Goal: Transaction & Acquisition: Purchase product/service

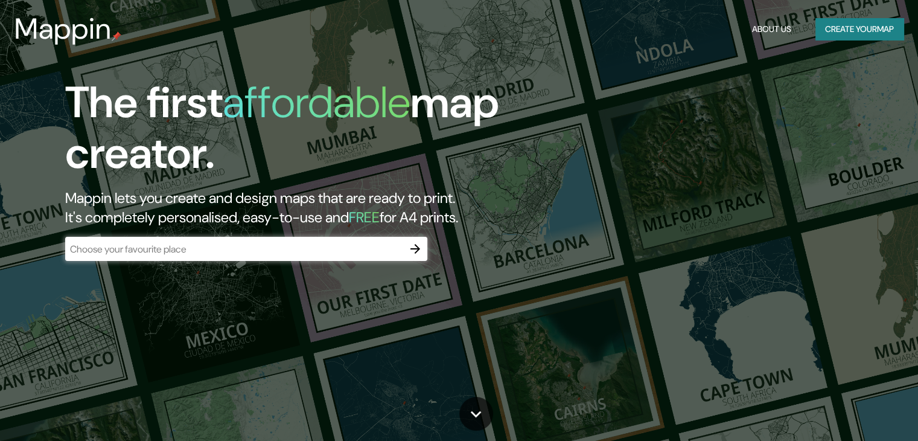
click at [362, 254] on input "text" at bounding box center [234, 249] width 338 height 14
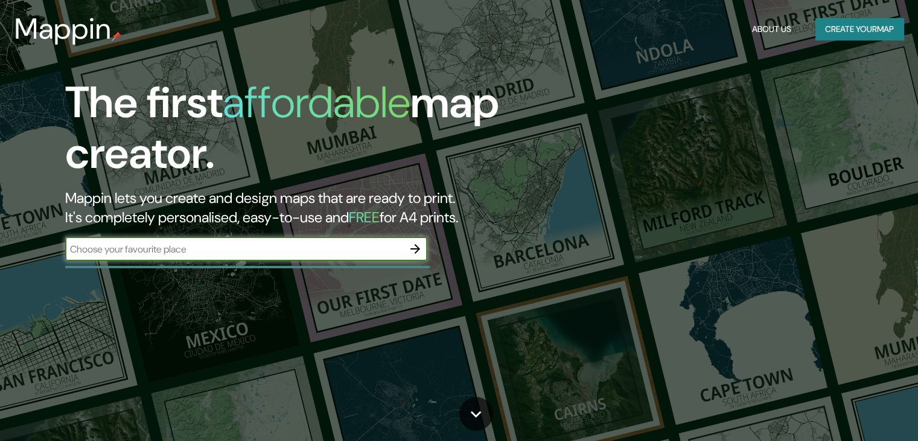
type input "la paz baja california sur"
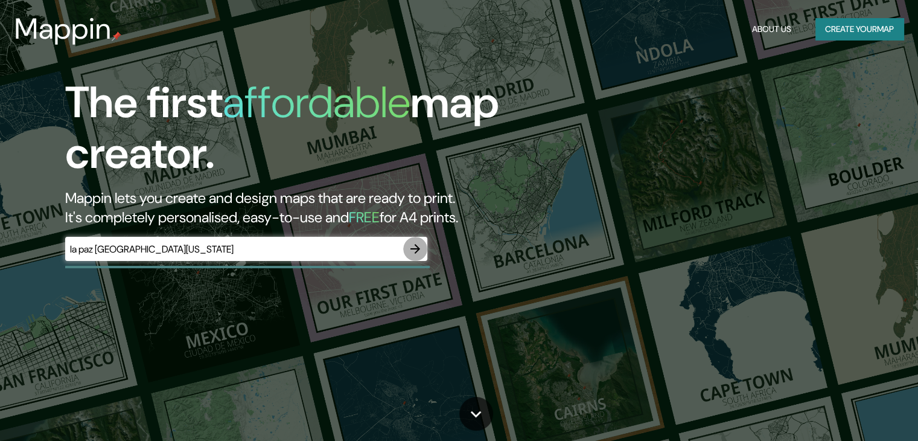
click at [416, 246] on icon "button" at bounding box center [415, 249] width 10 height 10
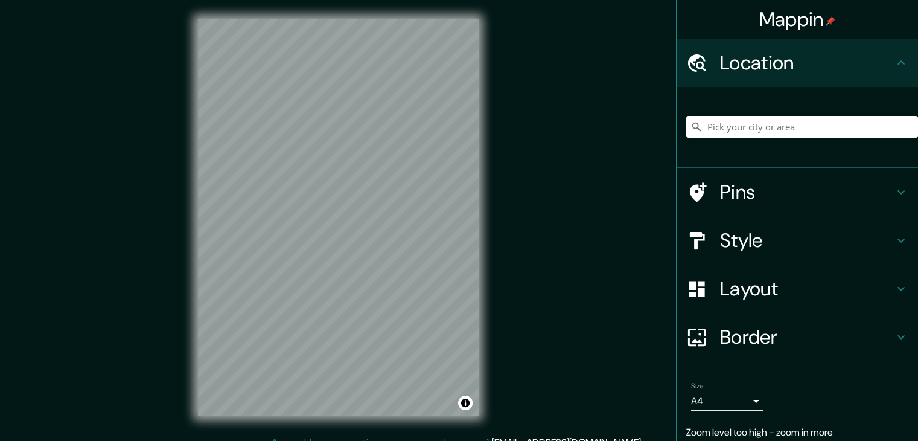
click at [506, 167] on div "Mappin Location Pins Style Layout Border Choose a border. Hint : you can make l…" at bounding box center [459, 227] width 918 height 455
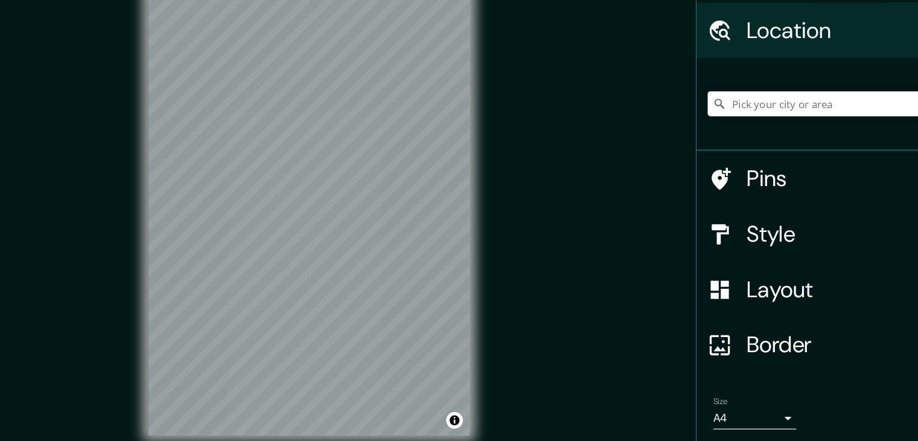
drag, startPoint x: 575, startPoint y: 232, endPoint x: 539, endPoint y: 234, distance: 36.3
click at [539, 234] on div "Mappin Location Pins Style Layout Border Choose a border. Hint : you can make l…" at bounding box center [459, 227] width 918 height 455
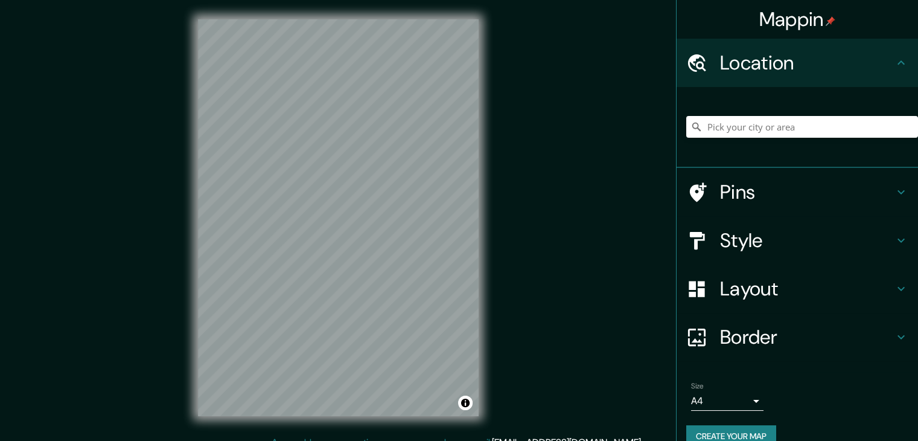
click at [797, 243] on h4 "Style" at bounding box center [807, 240] width 174 height 24
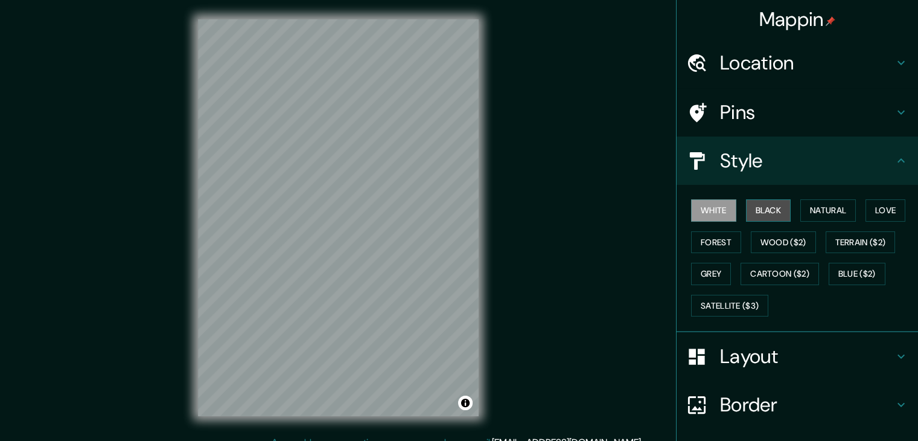
click at [773, 218] on button "Black" at bounding box center [768, 210] width 45 height 22
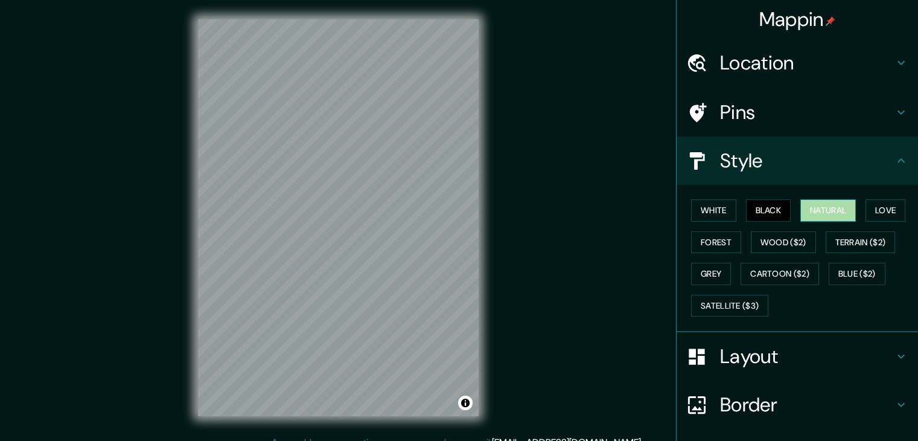
click at [811, 216] on button "Natural" at bounding box center [828, 210] width 56 height 22
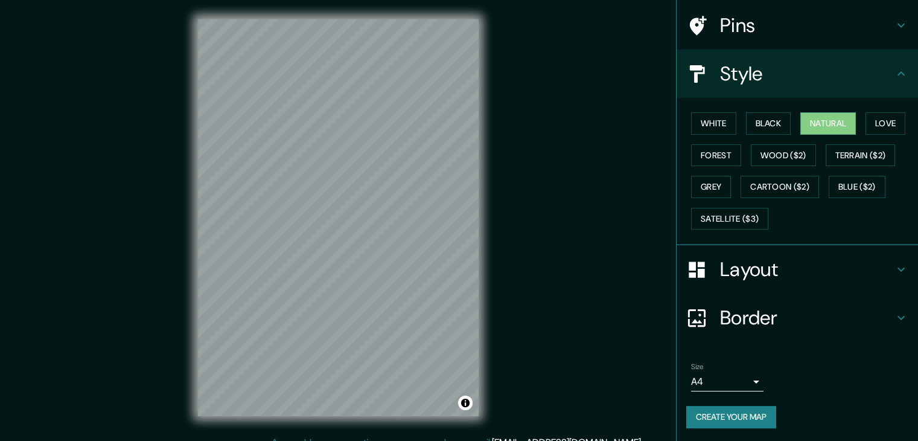
click at [744, 407] on button "Create your map" at bounding box center [731, 417] width 90 height 22
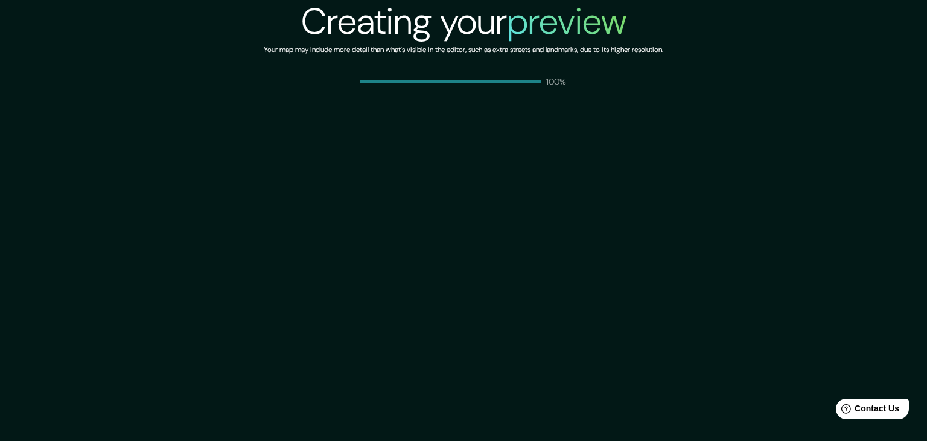
click at [512, 76] on div "100%" at bounding box center [463, 81] width 207 height 12
click at [264, 50] on h6 "Your map may include more detail than what's visible in the editor, such as ext…" at bounding box center [464, 49] width 400 height 13
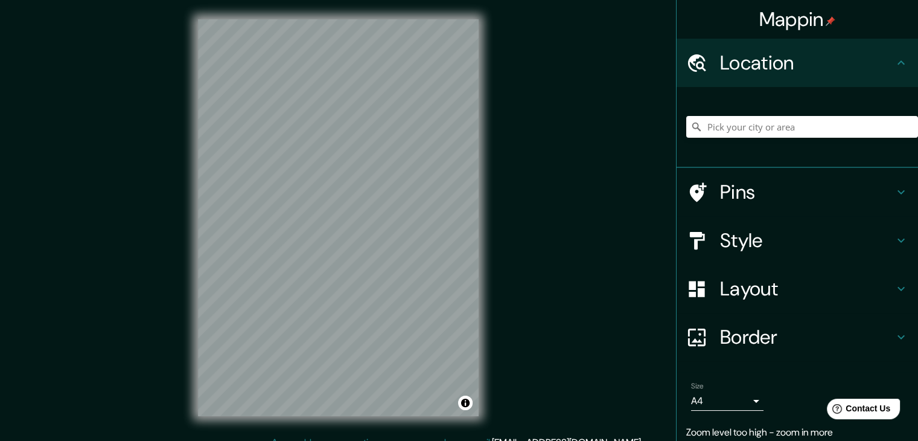
click at [531, 148] on div "Mappin Location Pins Style Layout Border Choose a border. Hint : you can make l…" at bounding box center [459, 227] width 918 height 455
click at [744, 243] on h4 "Style" at bounding box center [807, 240] width 174 height 24
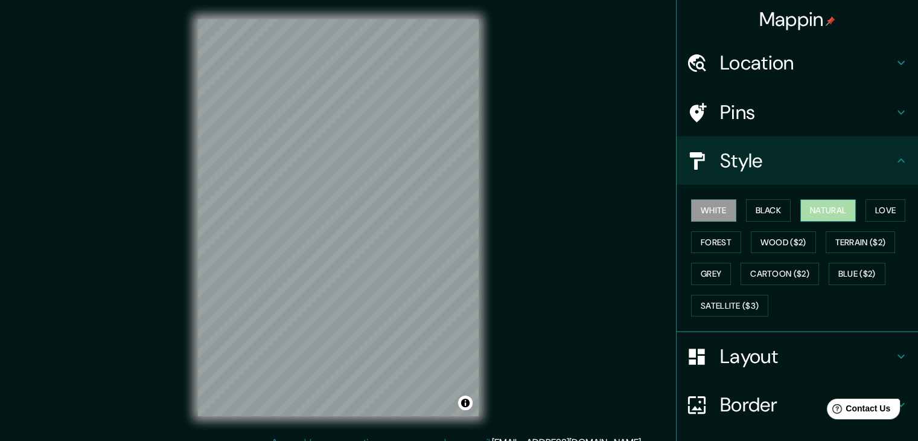
click at [820, 212] on button "Natural" at bounding box center [828, 210] width 56 height 22
